Goal: Task Accomplishment & Management: Manage account settings

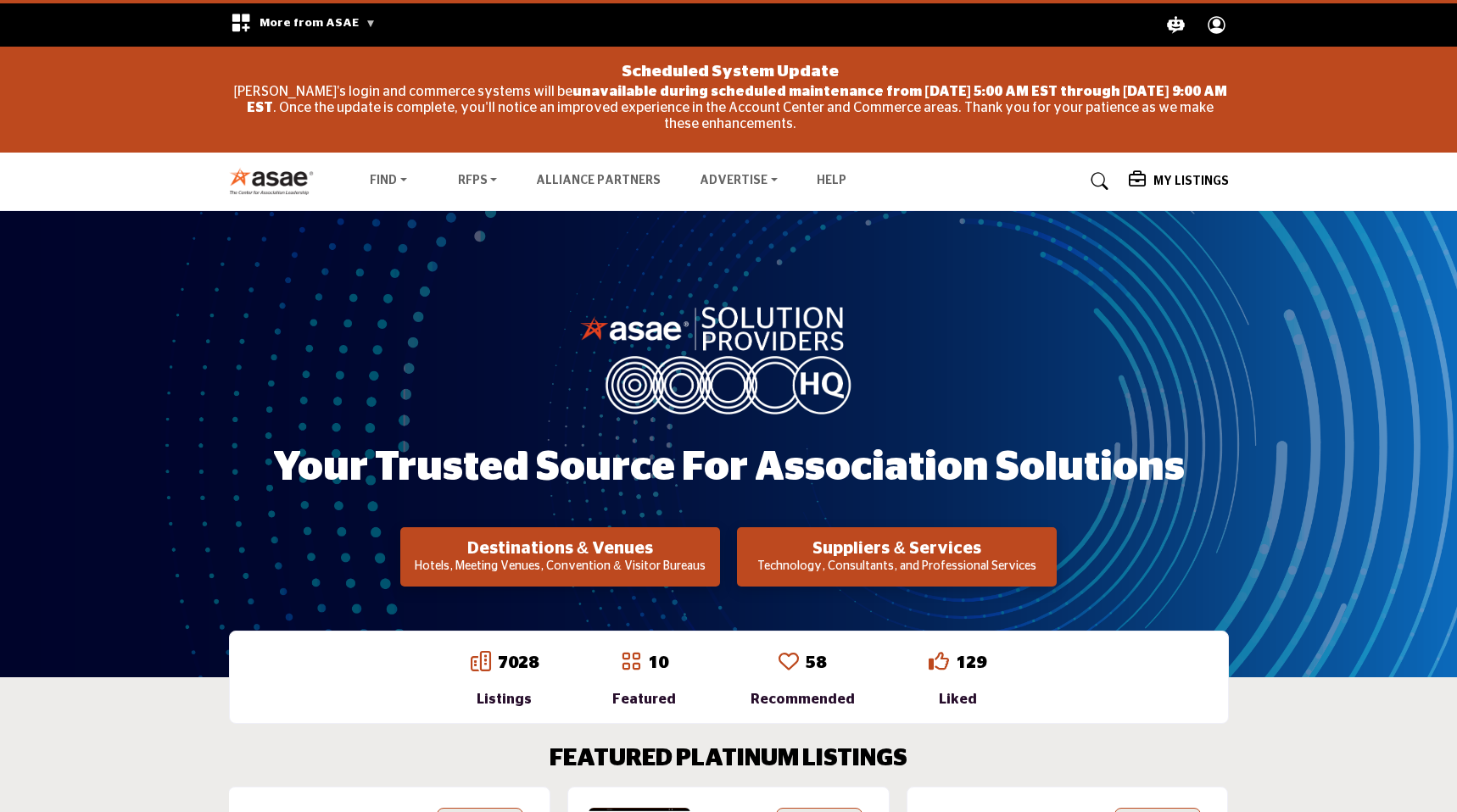
click at [1142, 181] on icon at bounding box center [1139, 180] width 20 height 17
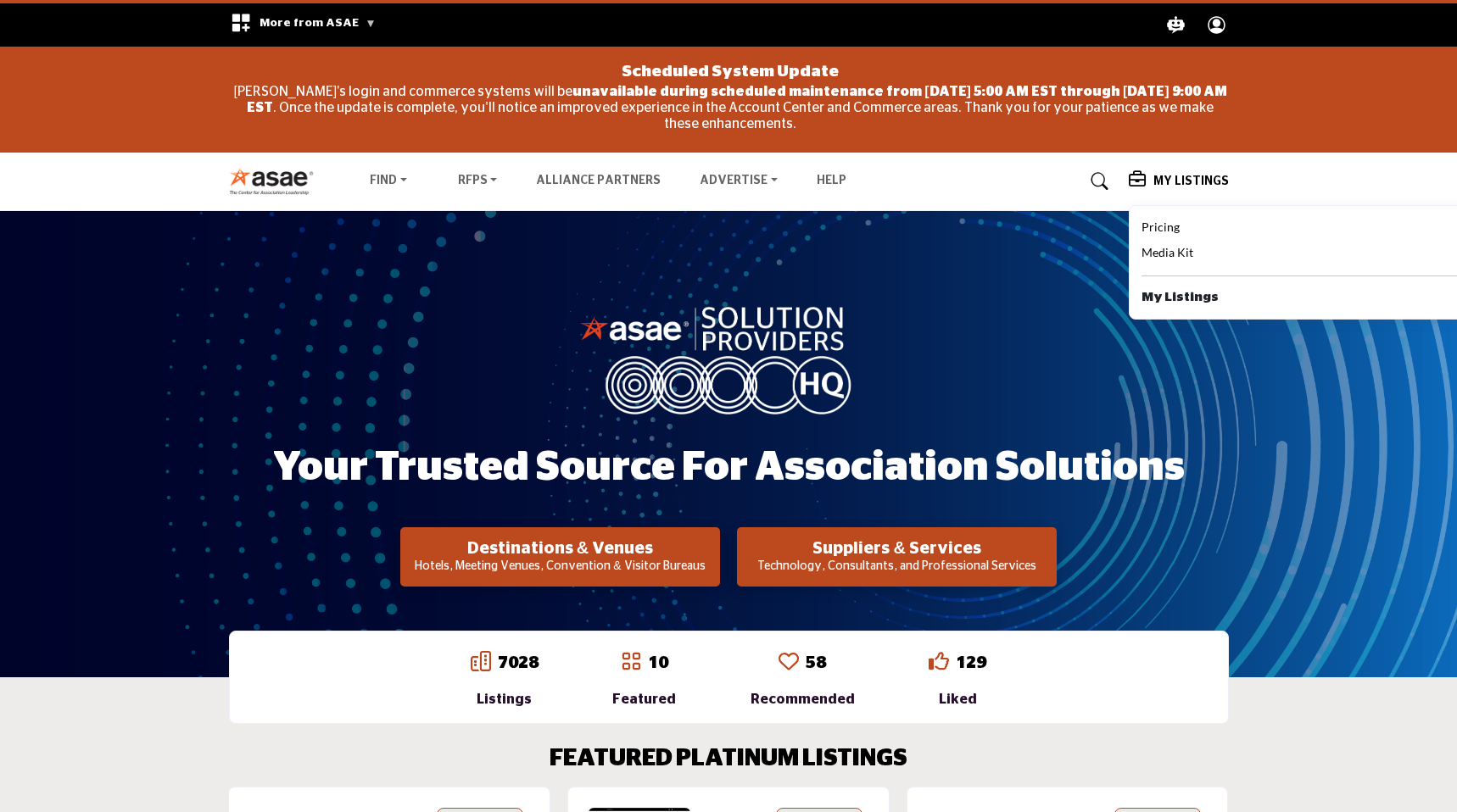
click at [947, 292] on div "Your Trusted Source for Association Solutions Destinations & Venues Hotels, Mee…" at bounding box center [728, 444] width 1457 height 466
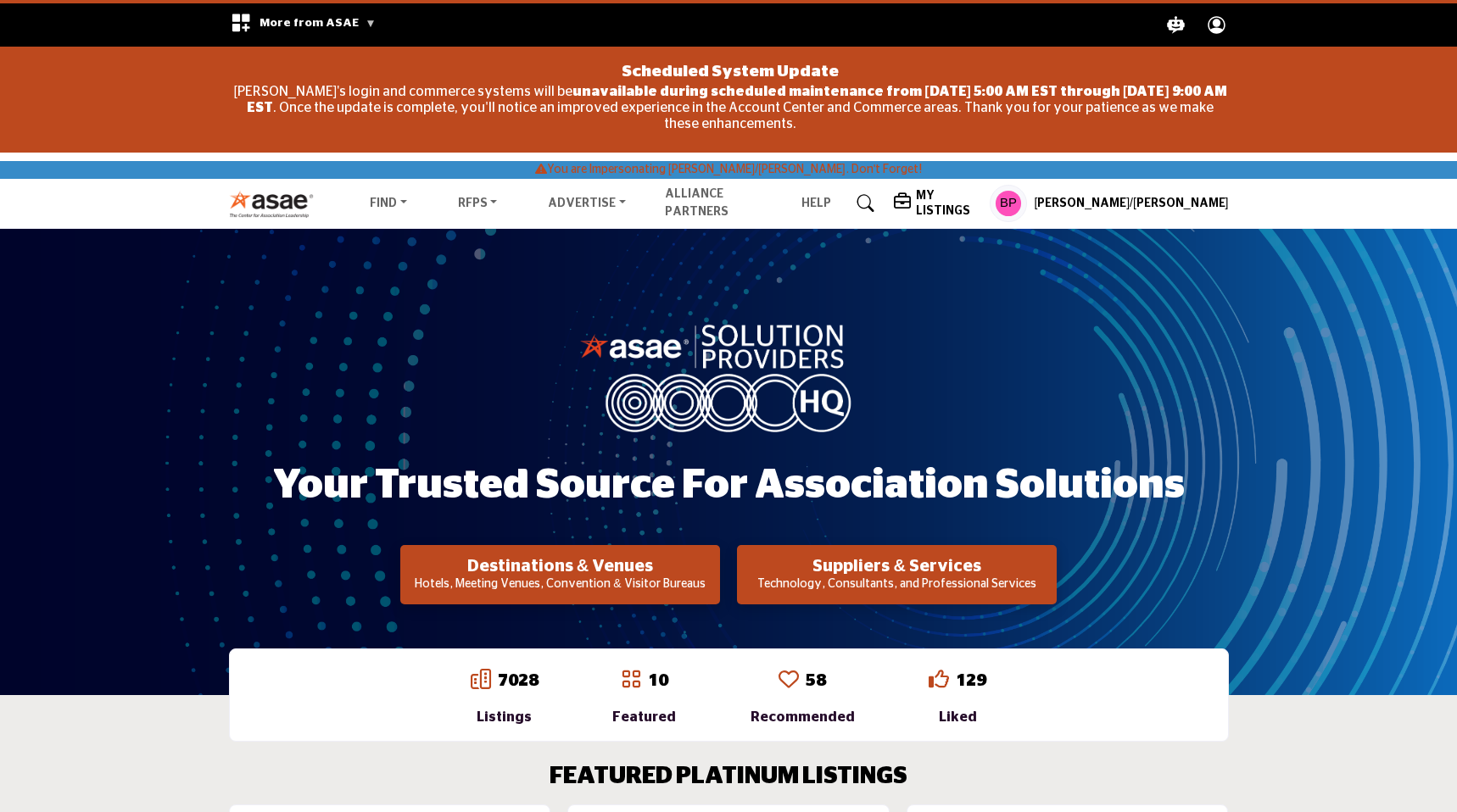
click at [1027, 208] on profile-featured-04f0d944-4e2e-4dd5-8402-30e7554c7798 "Show hide supplier dropdown" at bounding box center [1008, 203] width 37 height 37
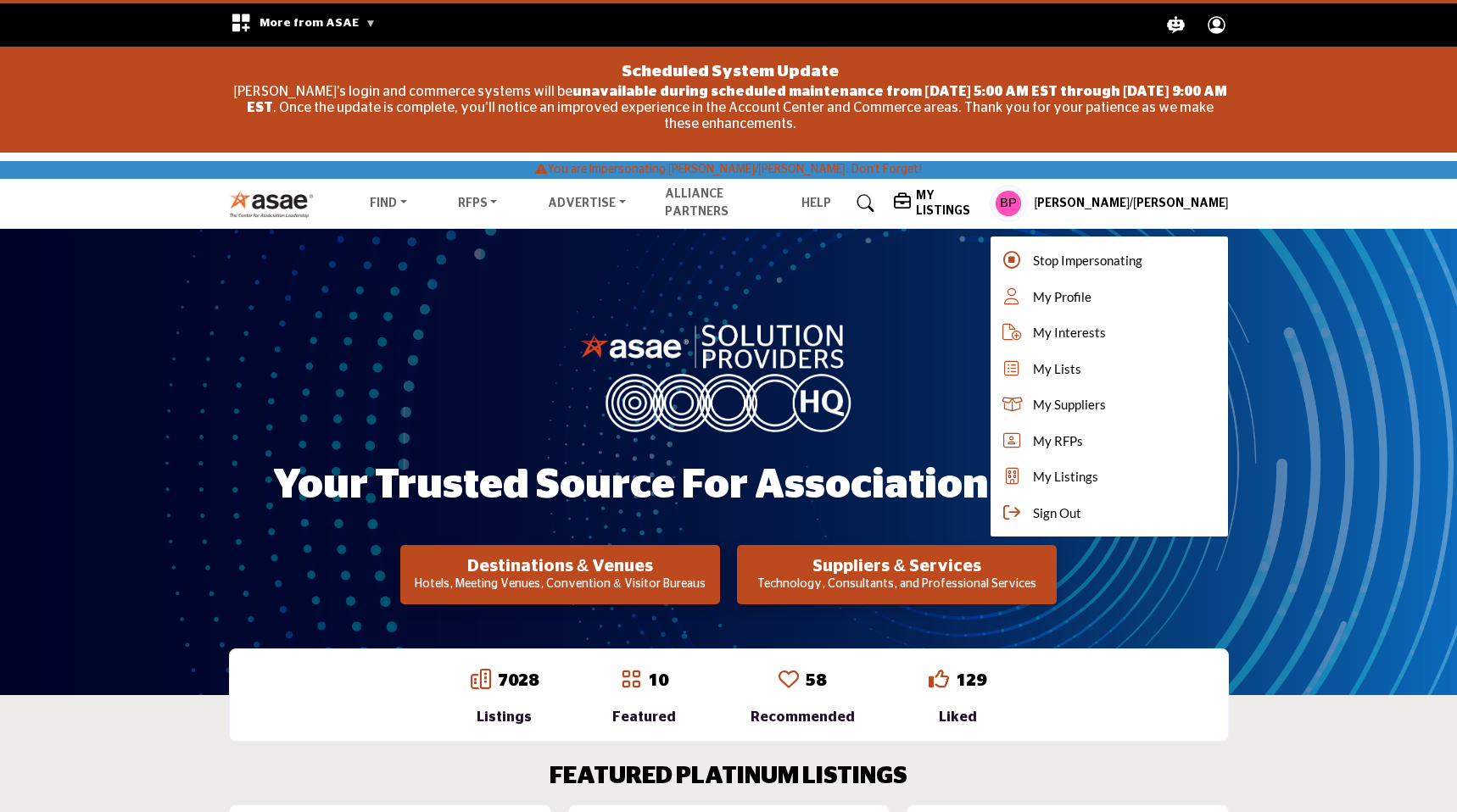
click at [981, 202] on h5 "My Listings" at bounding box center [948, 203] width 65 height 31
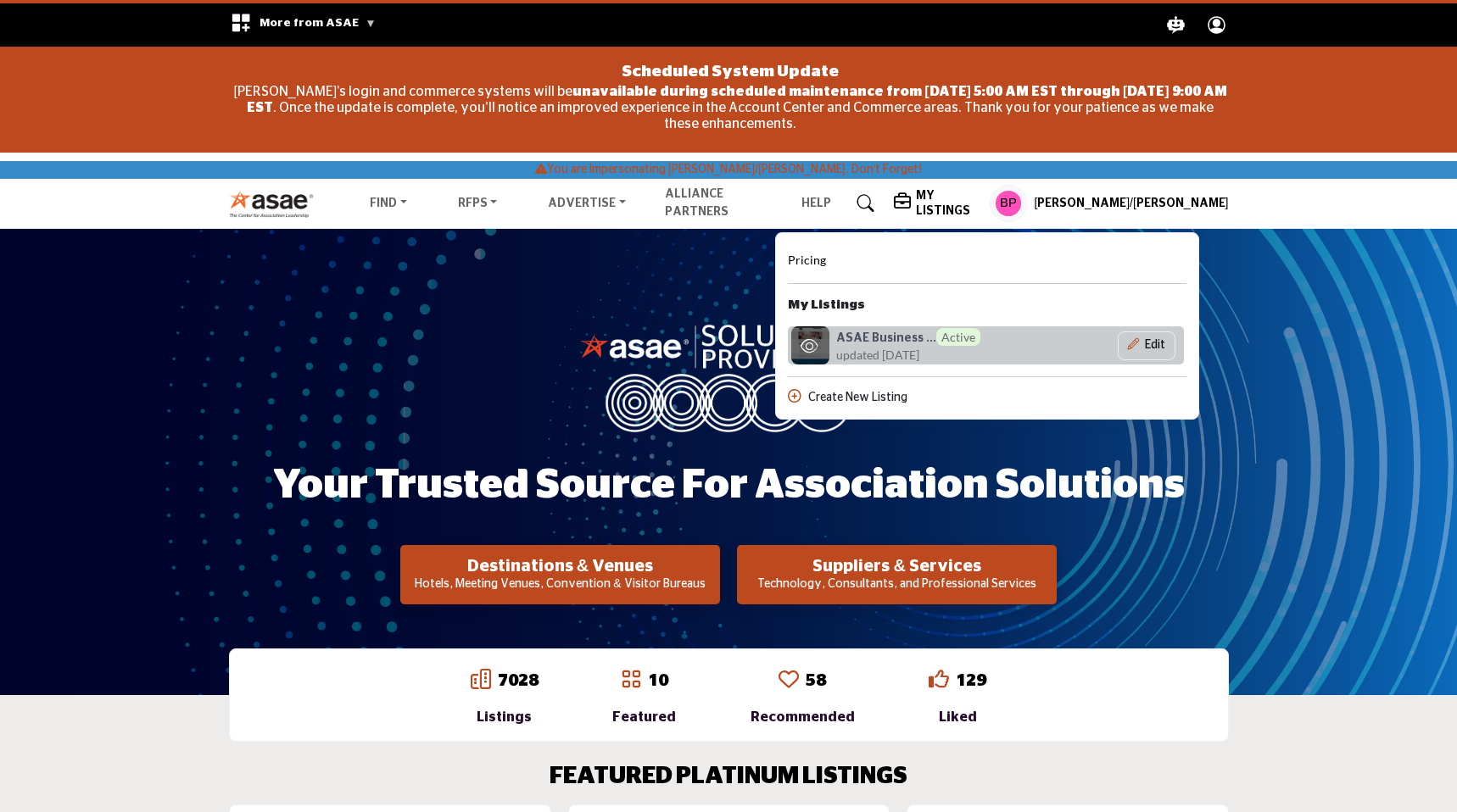
click at [919, 346] on span "updated [DATE]" at bounding box center [877, 355] width 83 height 18
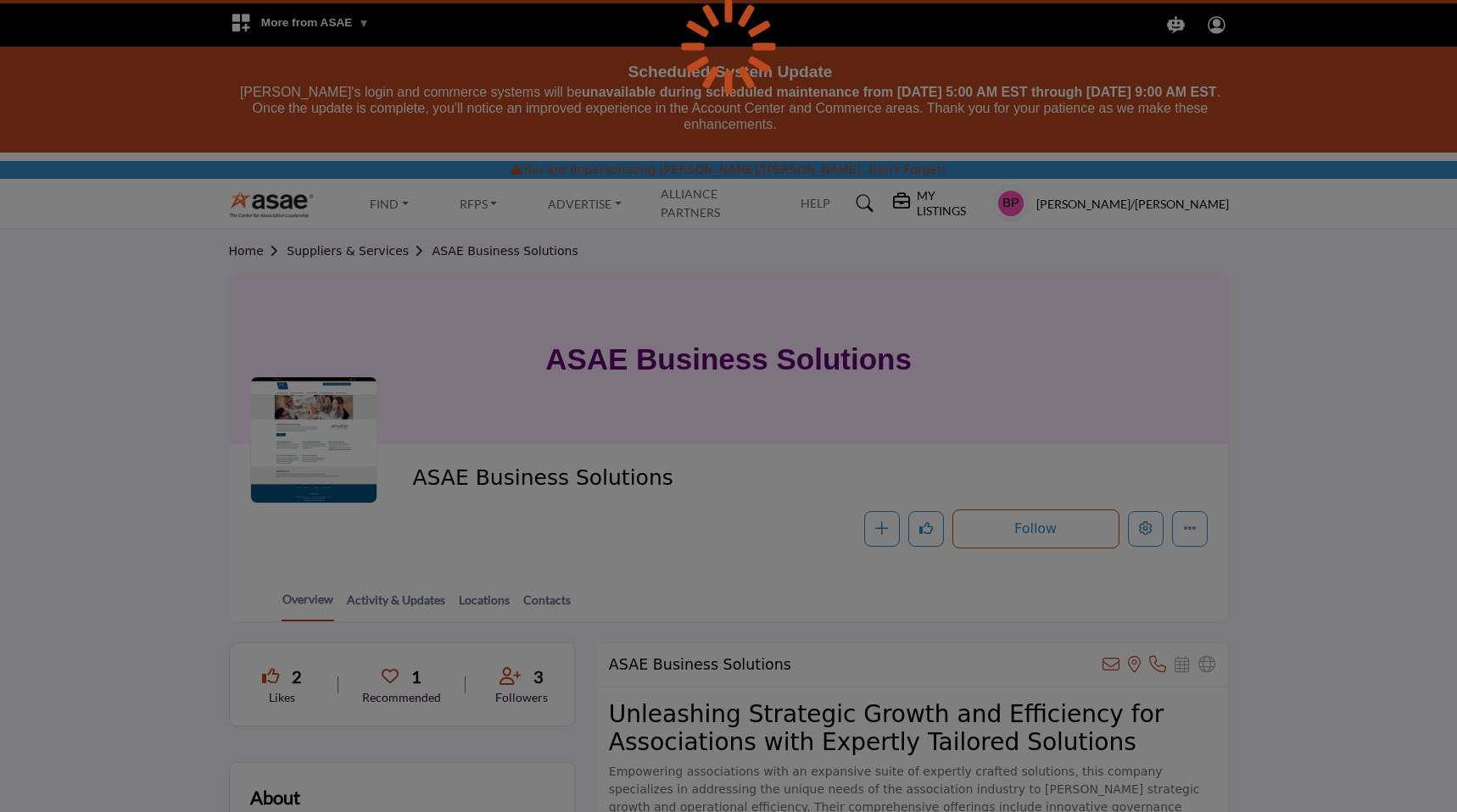
click at [1142, 519] on div at bounding box center [728, 406] width 1457 height 812
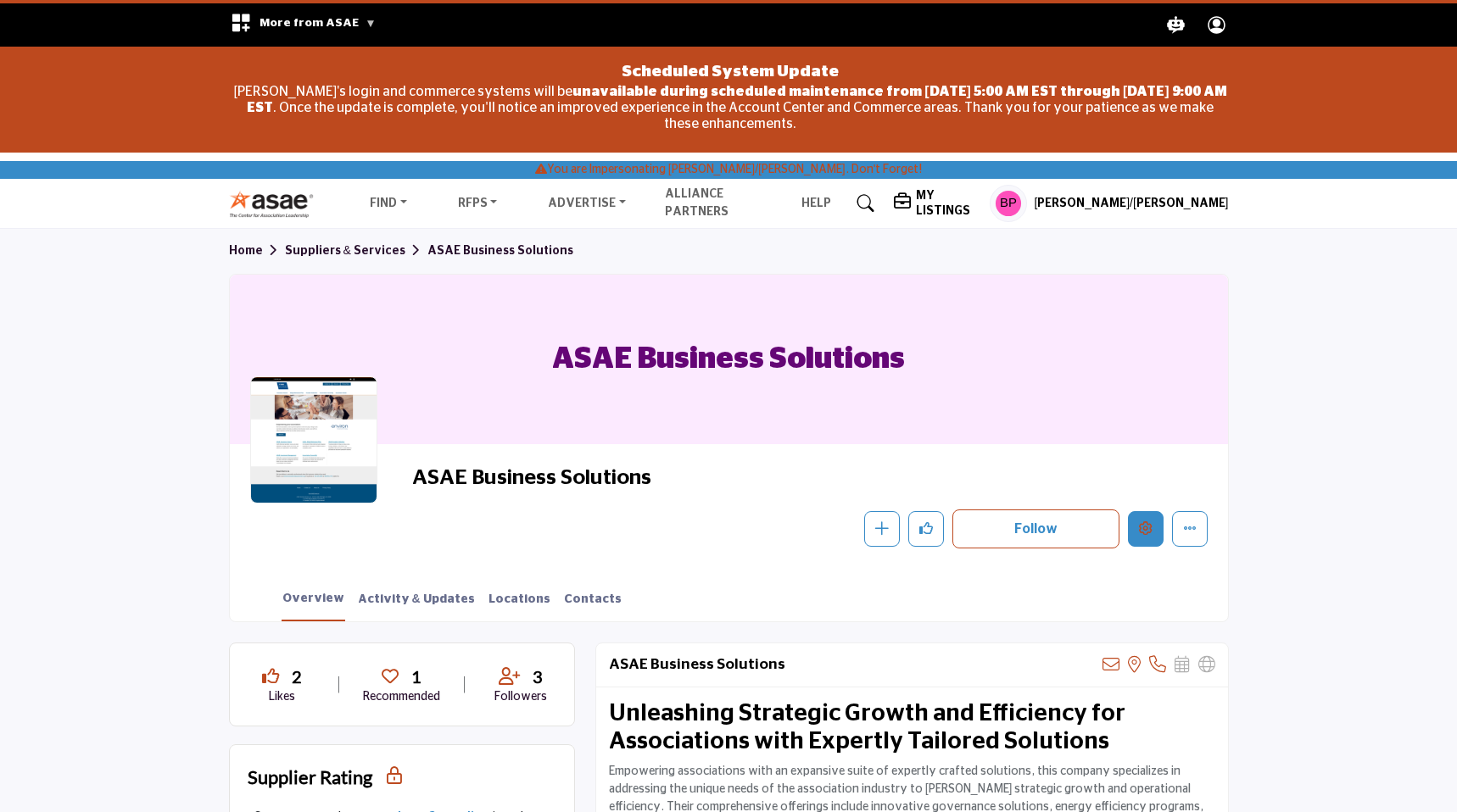
click at [1145, 526] on icon "Edit company" at bounding box center [1146, 529] width 14 height 14
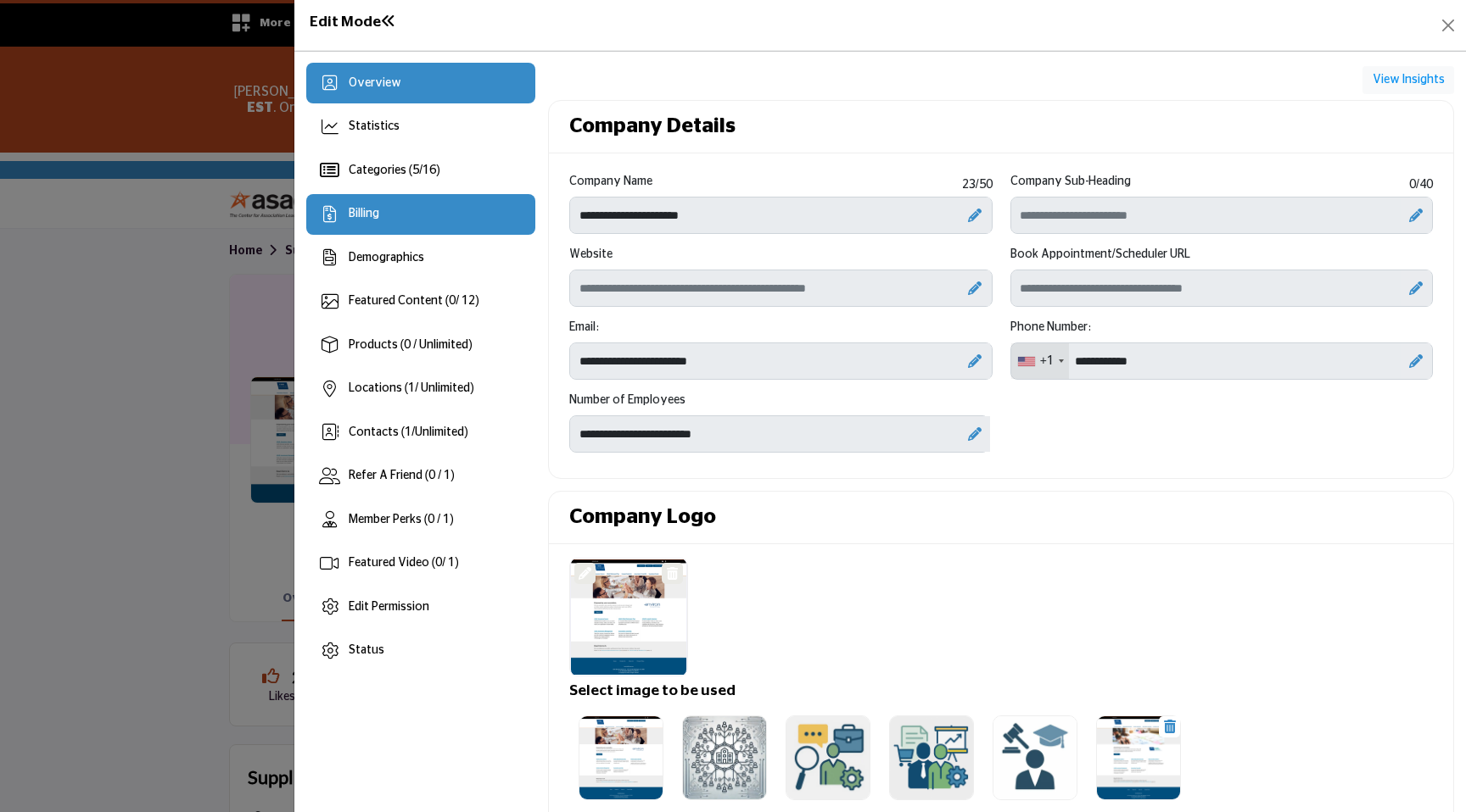
click at [436, 223] on div "Billing" at bounding box center [421, 214] width 230 height 41
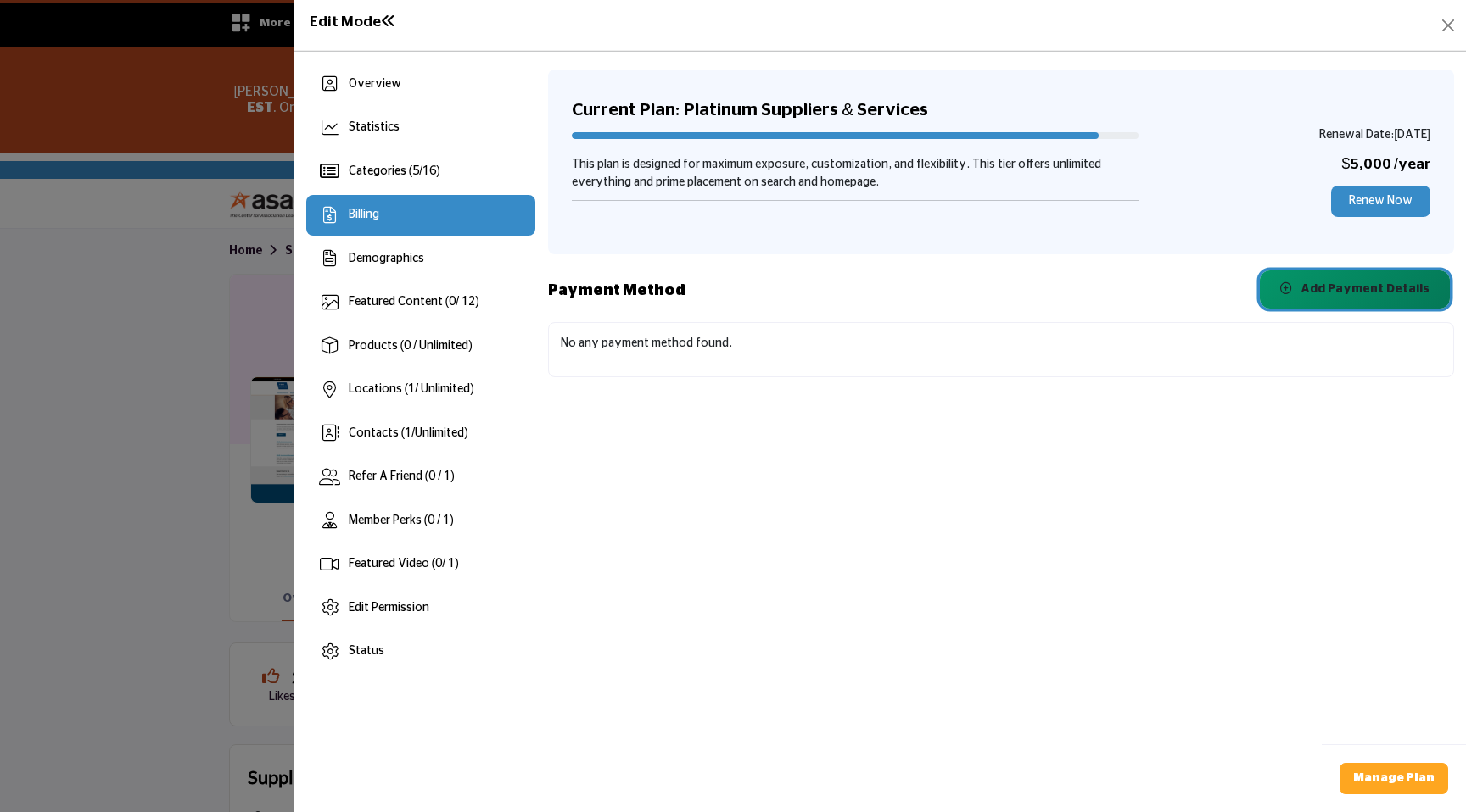
click at [1310, 288] on button "Add Payment Details" at bounding box center [1354, 289] width 190 height 38
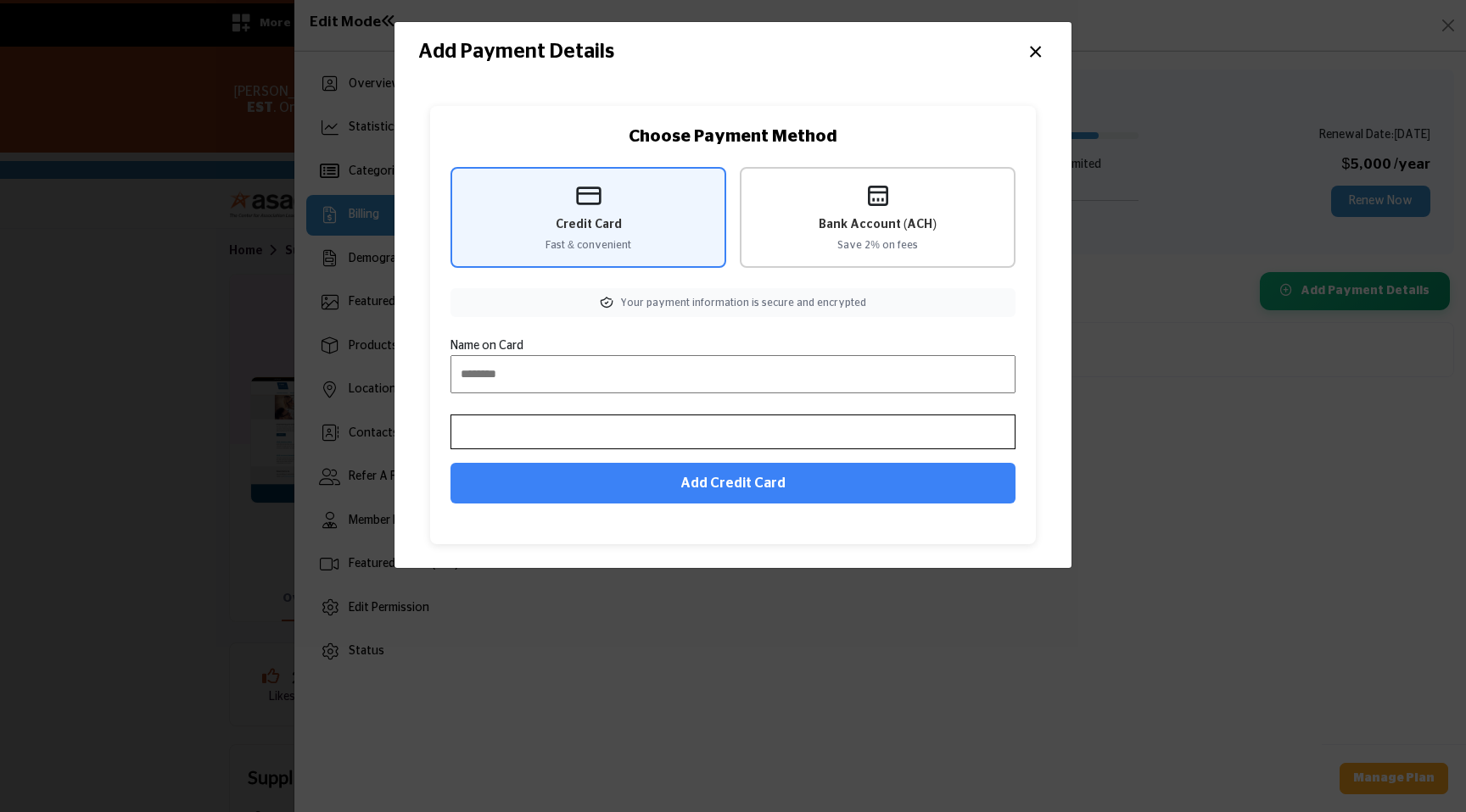
click at [900, 221] on span "Bank Account (ACH)" at bounding box center [877, 225] width 118 height 18
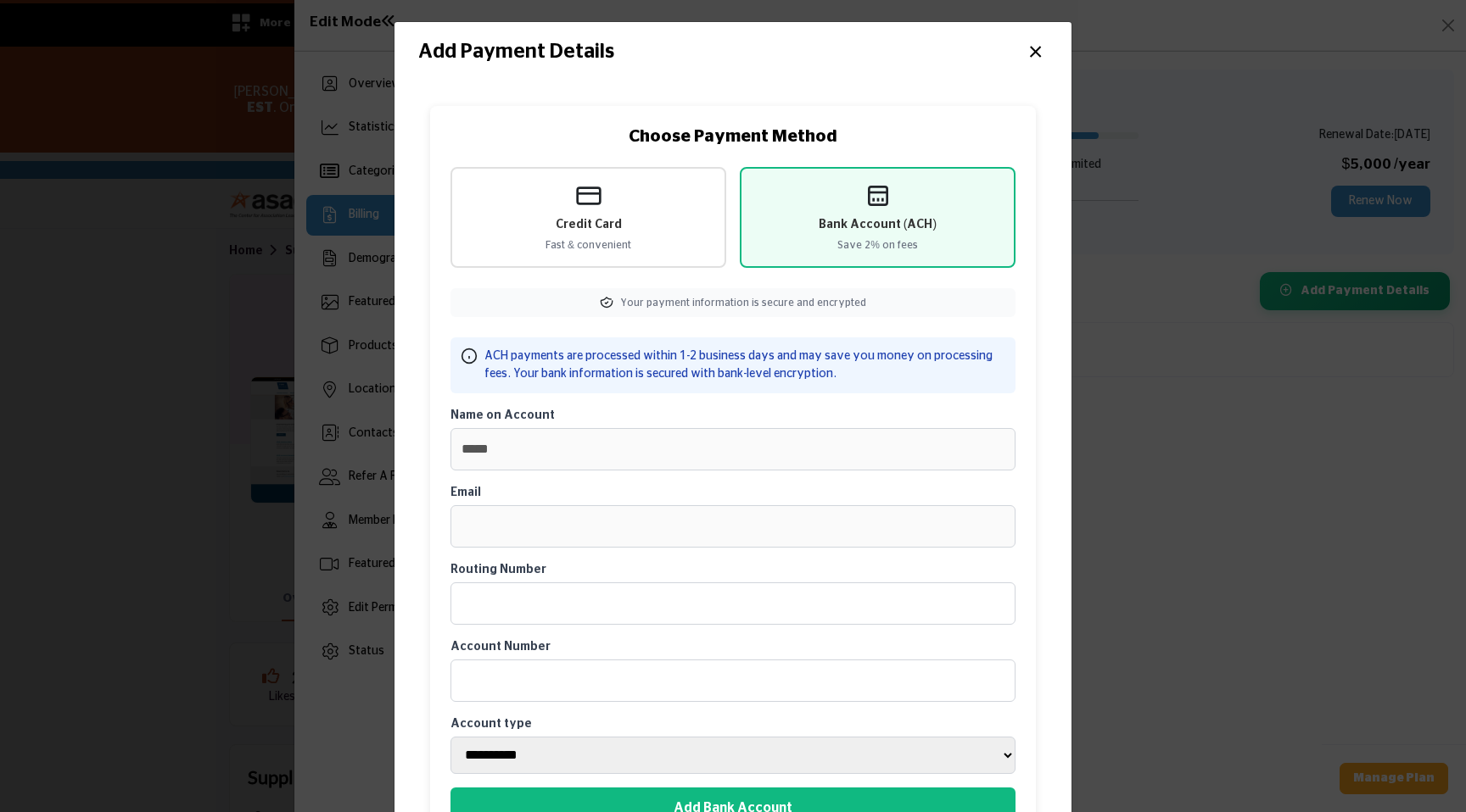
click at [1032, 48] on button "×" at bounding box center [1035, 50] width 25 height 32
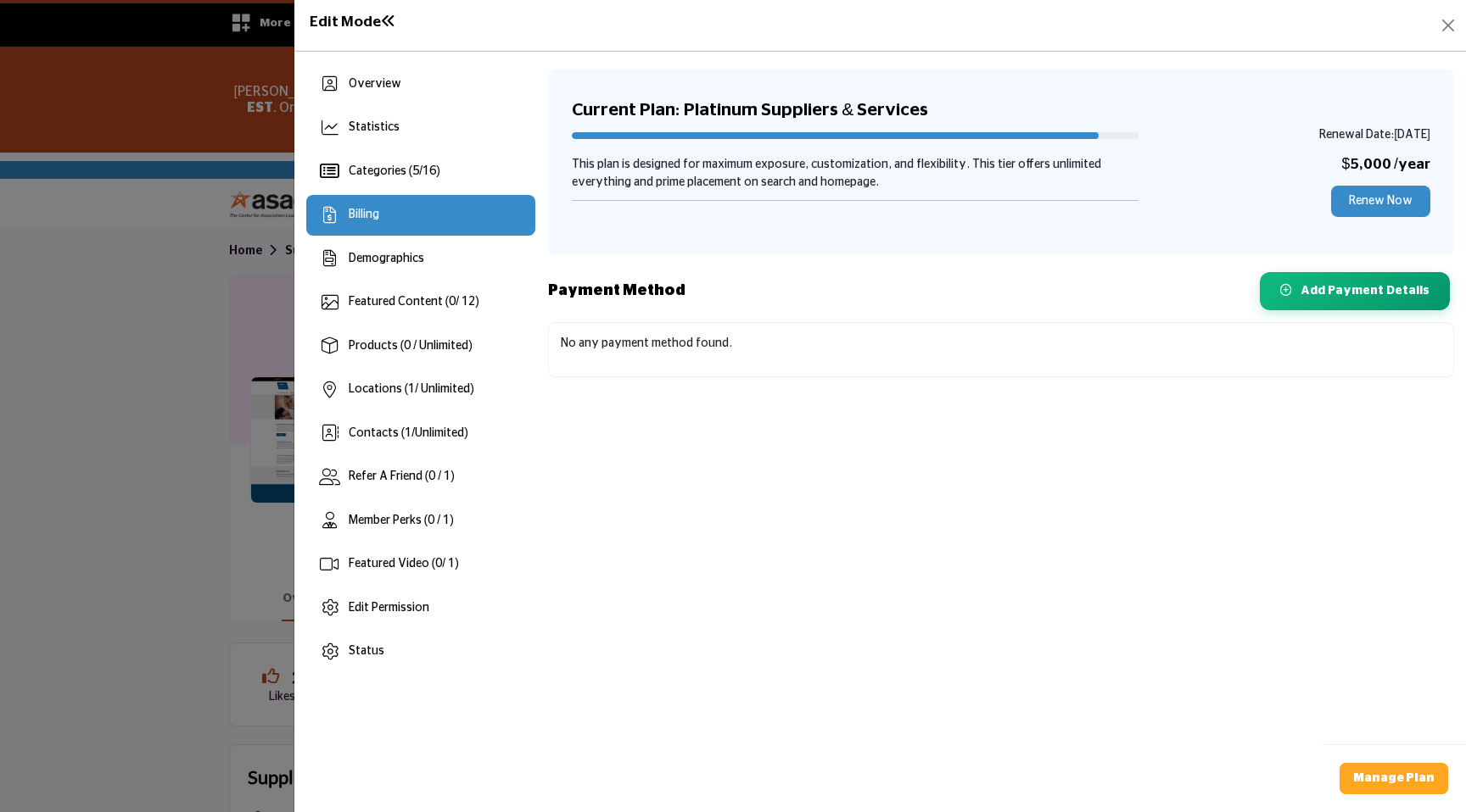
click at [1164, 170] on h5 "$5,000 /year" at bounding box center [1292, 165] width 274 height 18
click at [1339, 281] on button "Add Payment Details" at bounding box center [1354, 289] width 190 height 38
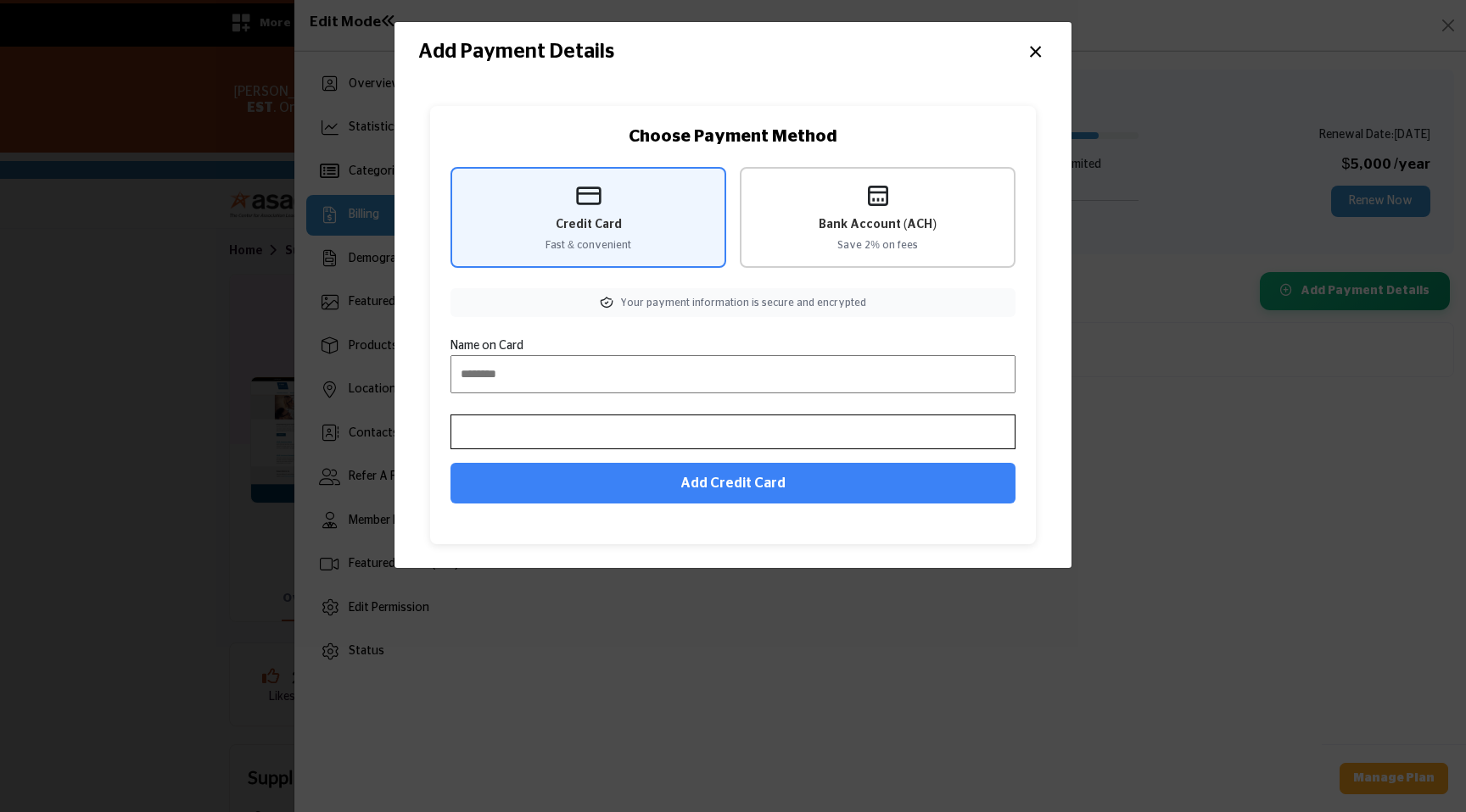
click at [894, 234] on div "Bank Account (ACH) Save 2% on fees" at bounding box center [877, 216] width 275 height 101
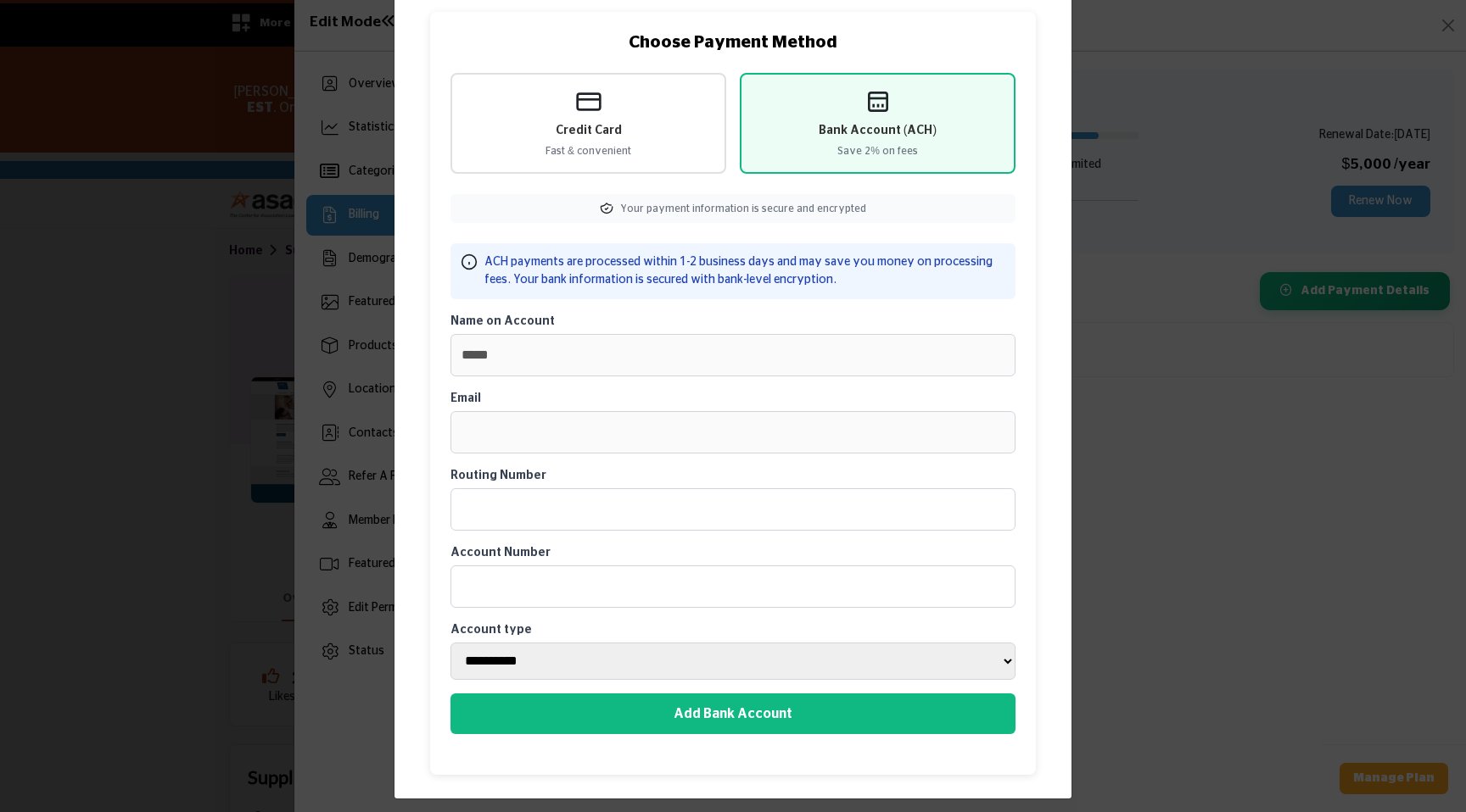
scroll to position [102, 0]
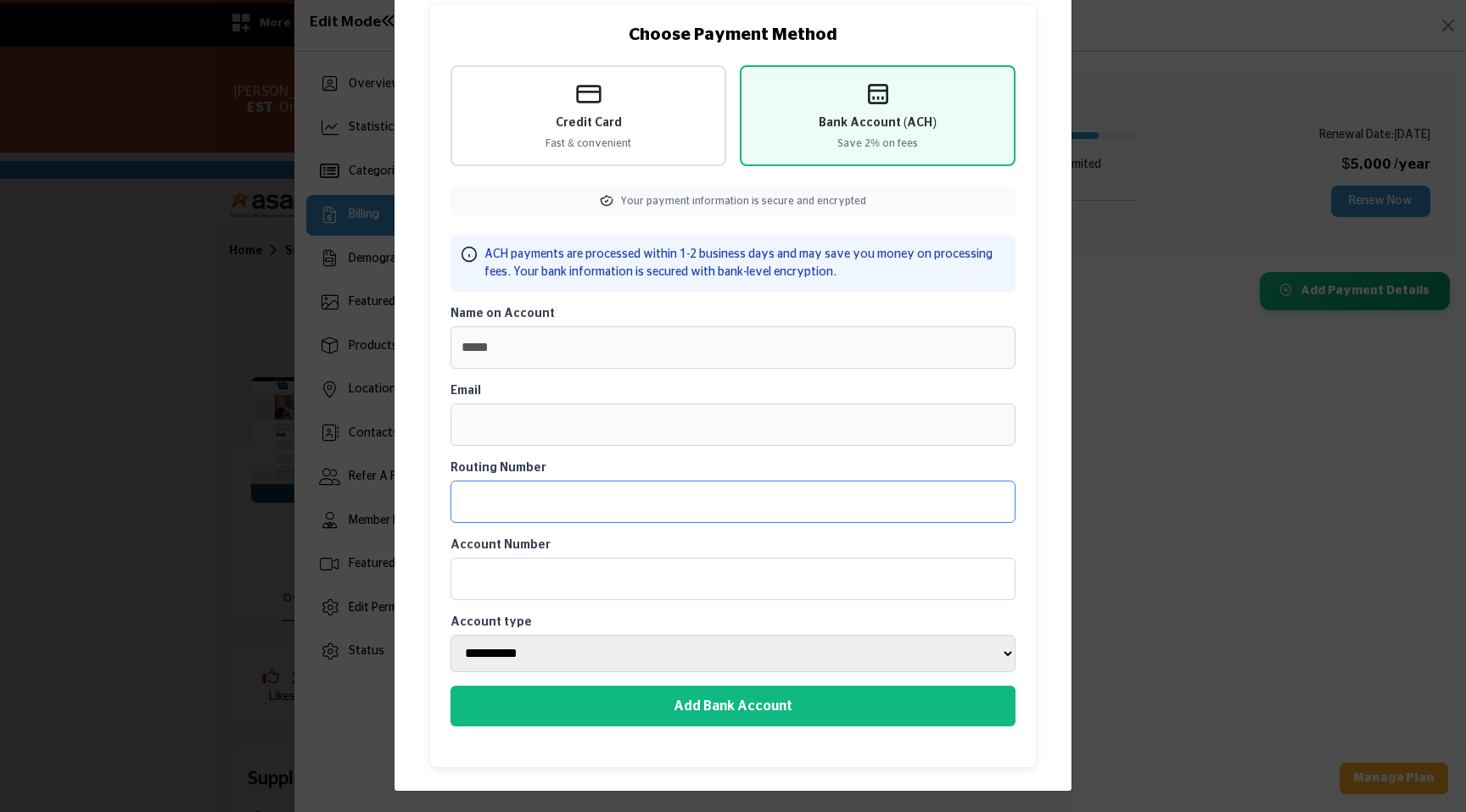
click at [511, 510] on input "Routing Number" at bounding box center [733, 502] width 565 height 42
click at [487, 494] on input "Routing Number" at bounding box center [733, 502] width 565 height 42
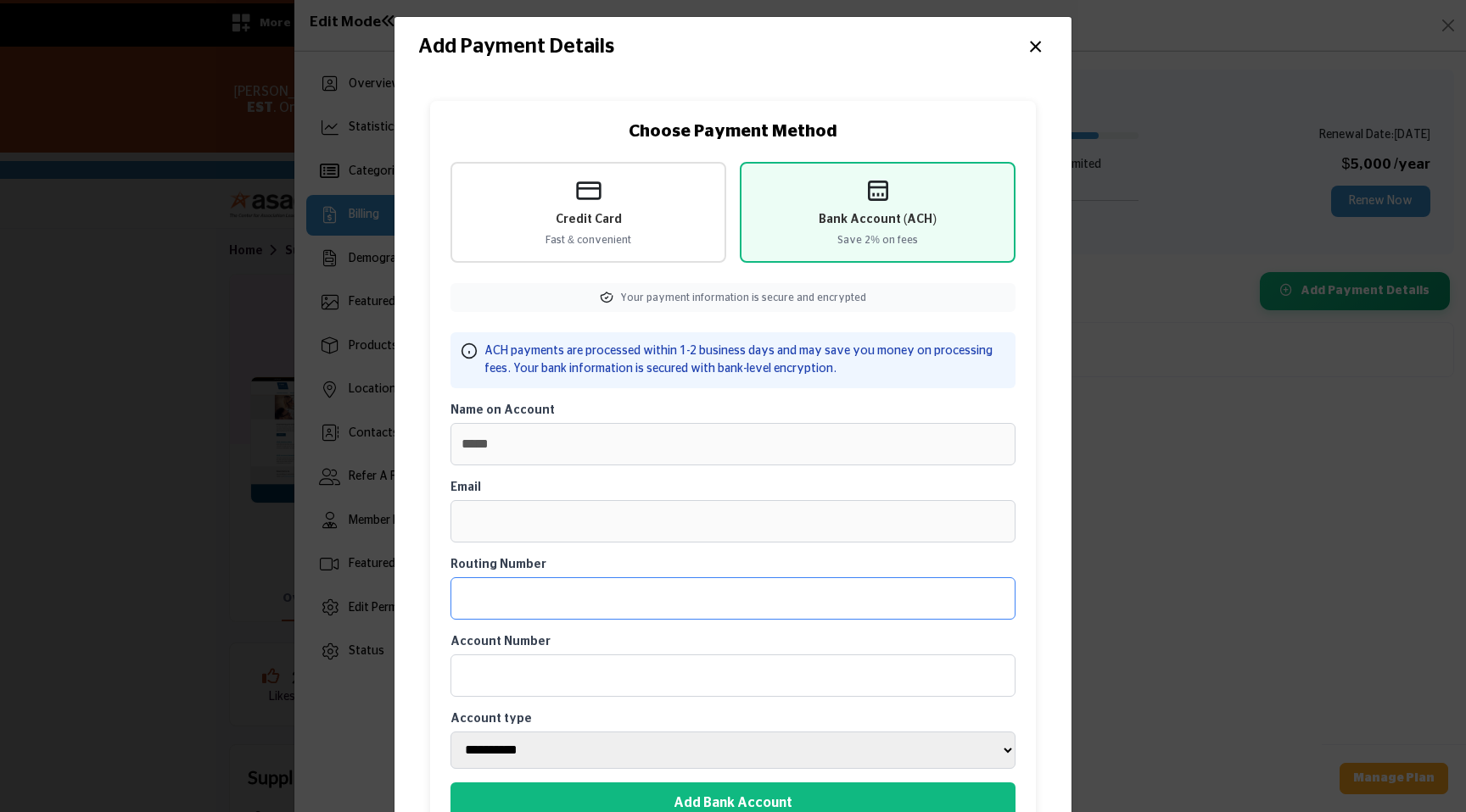
scroll to position [0, 0]
